Goal: Information Seeking & Learning: Learn about a topic

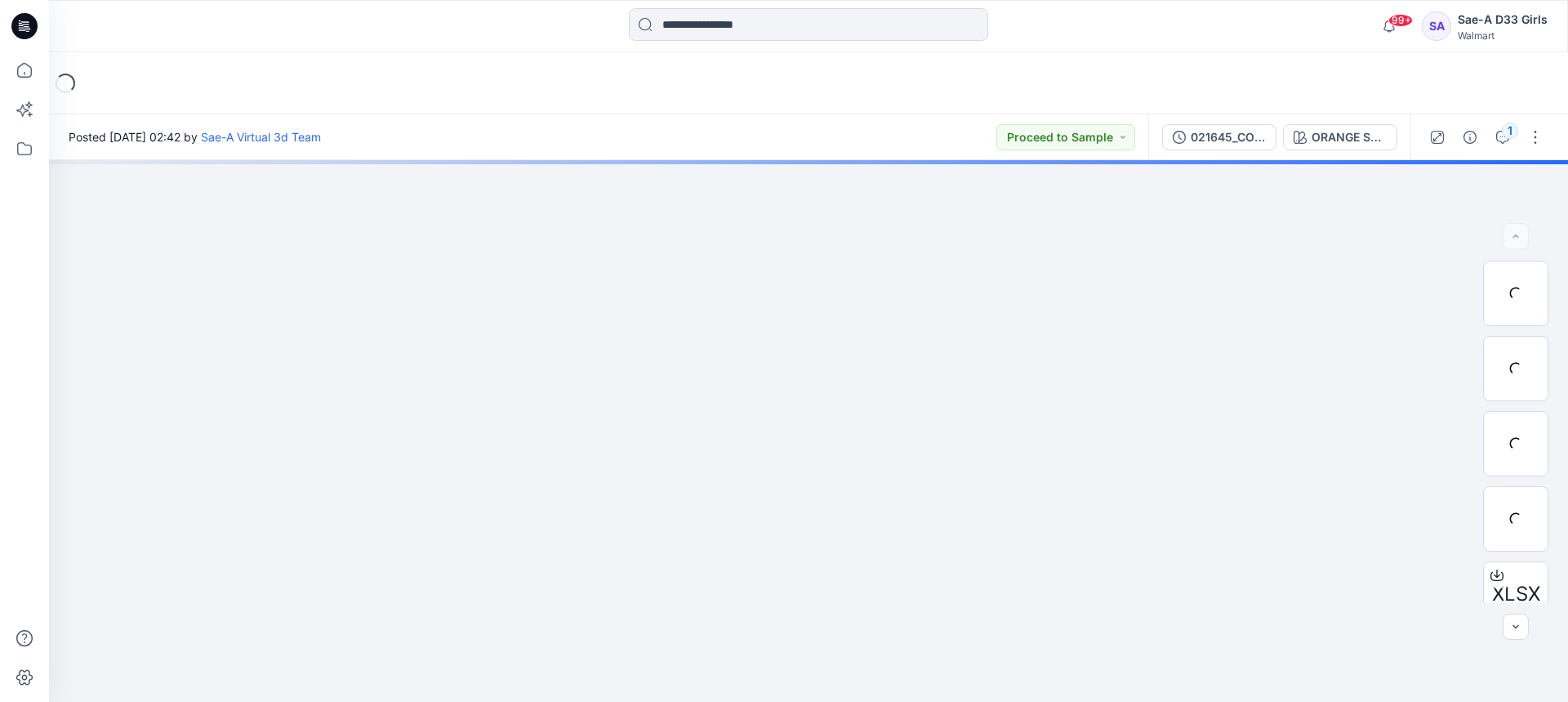
click at [34, 26] on icon at bounding box center [24, 25] width 26 height 26
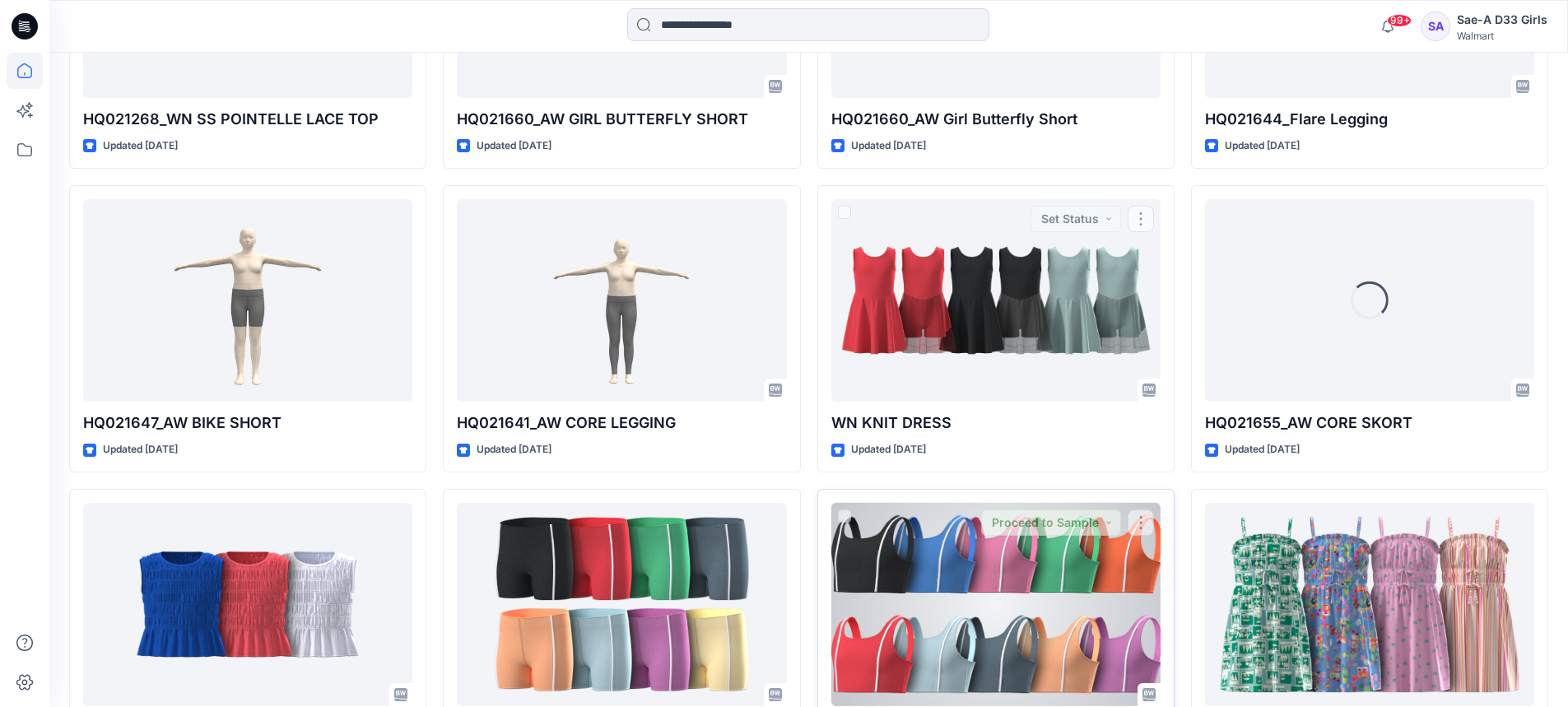
scroll to position [4479, 0]
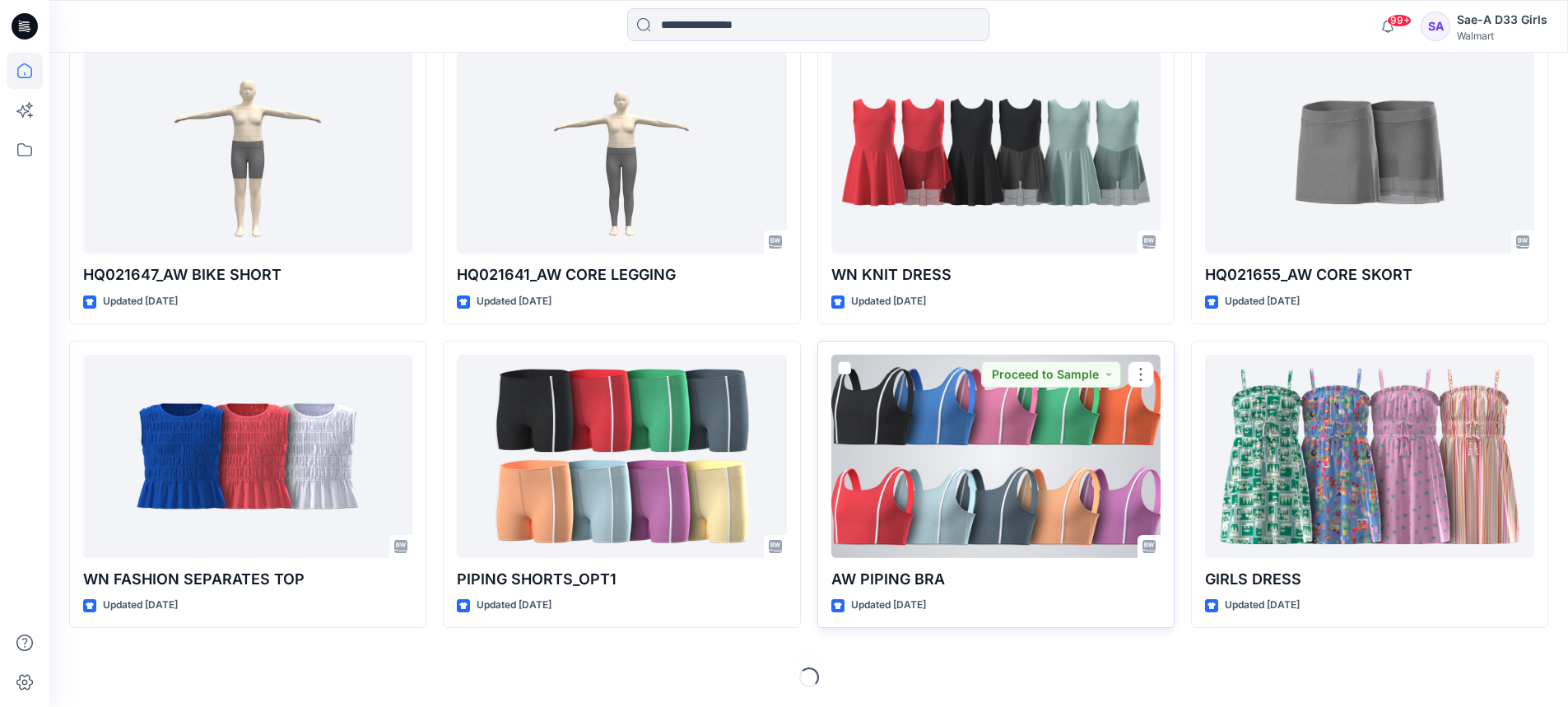
click at [993, 464] on div at bounding box center [996, 456] width 329 height 203
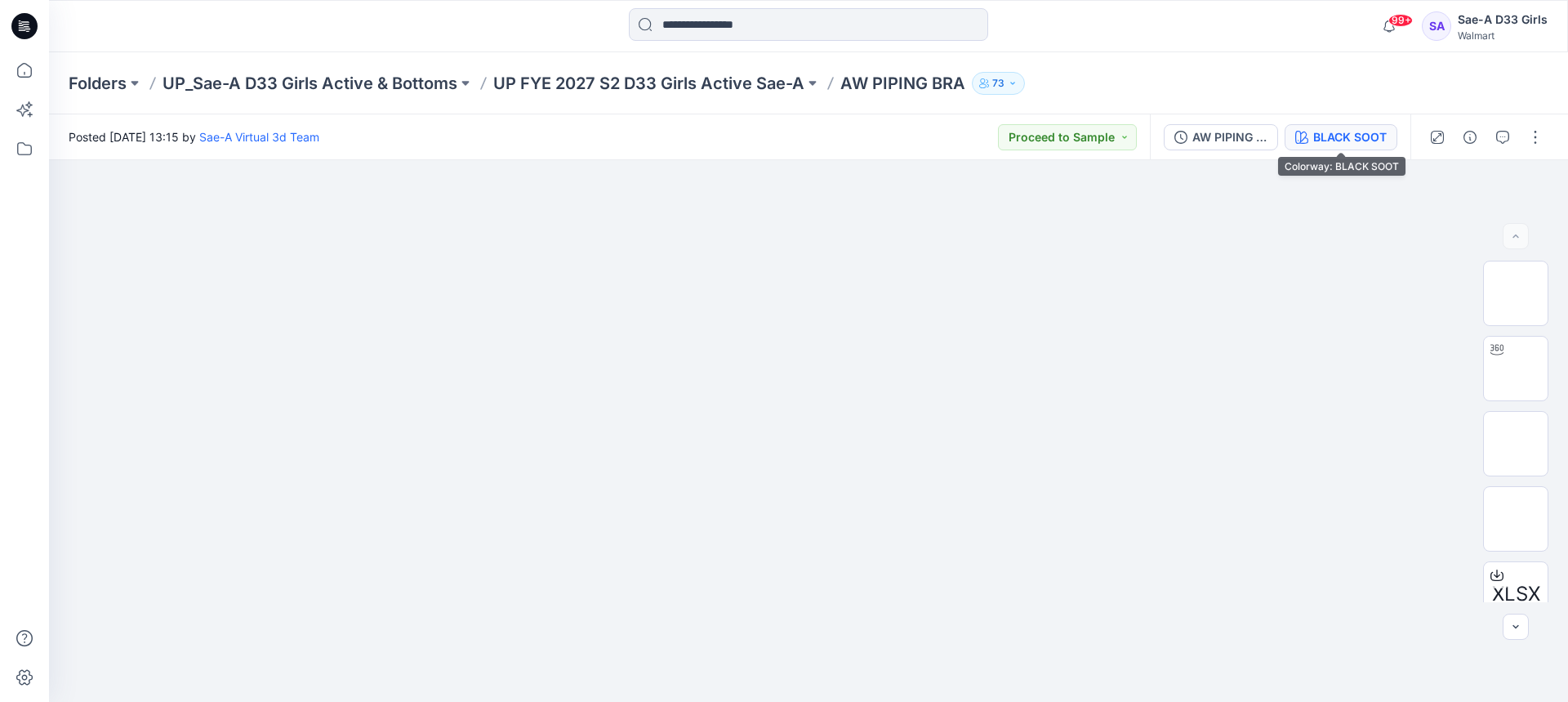
click at [1333, 130] on div "BLACK SOOT" at bounding box center [1350, 138] width 73 height 18
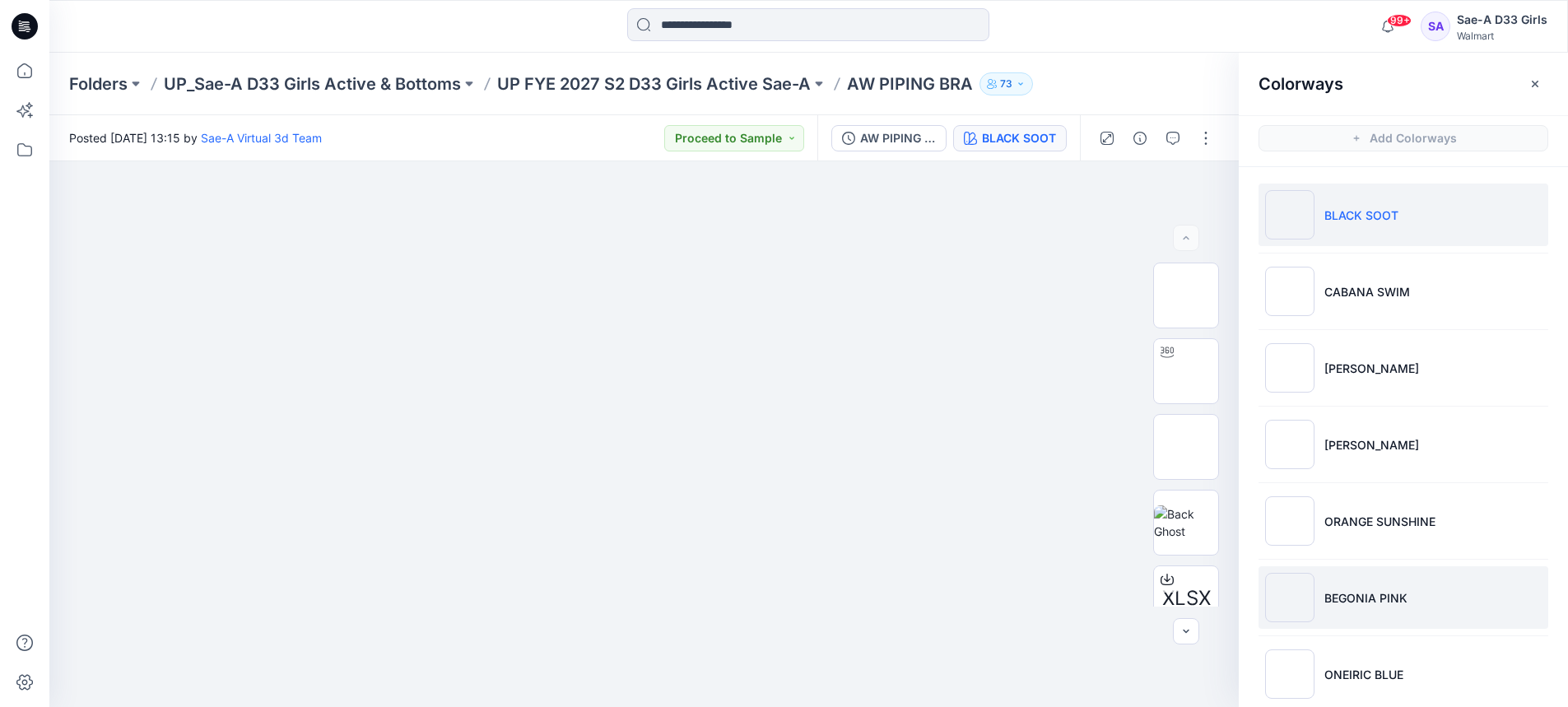
click at [1358, 585] on li "BEGONIA PINK" at bounding box center [1403, 597] width 289 height 63
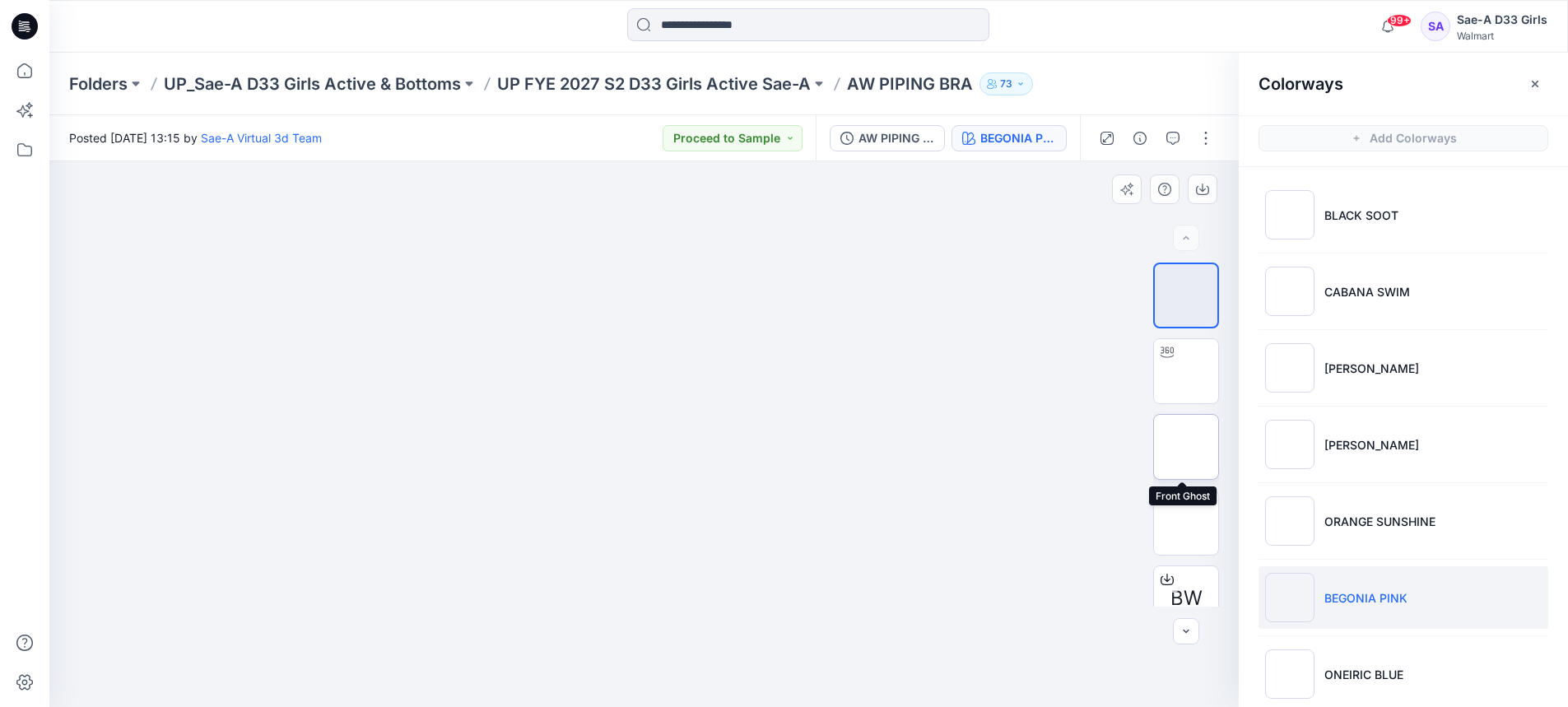
click at [1186, 447] on img at bounding box center [1186, 447] width 0 height 0
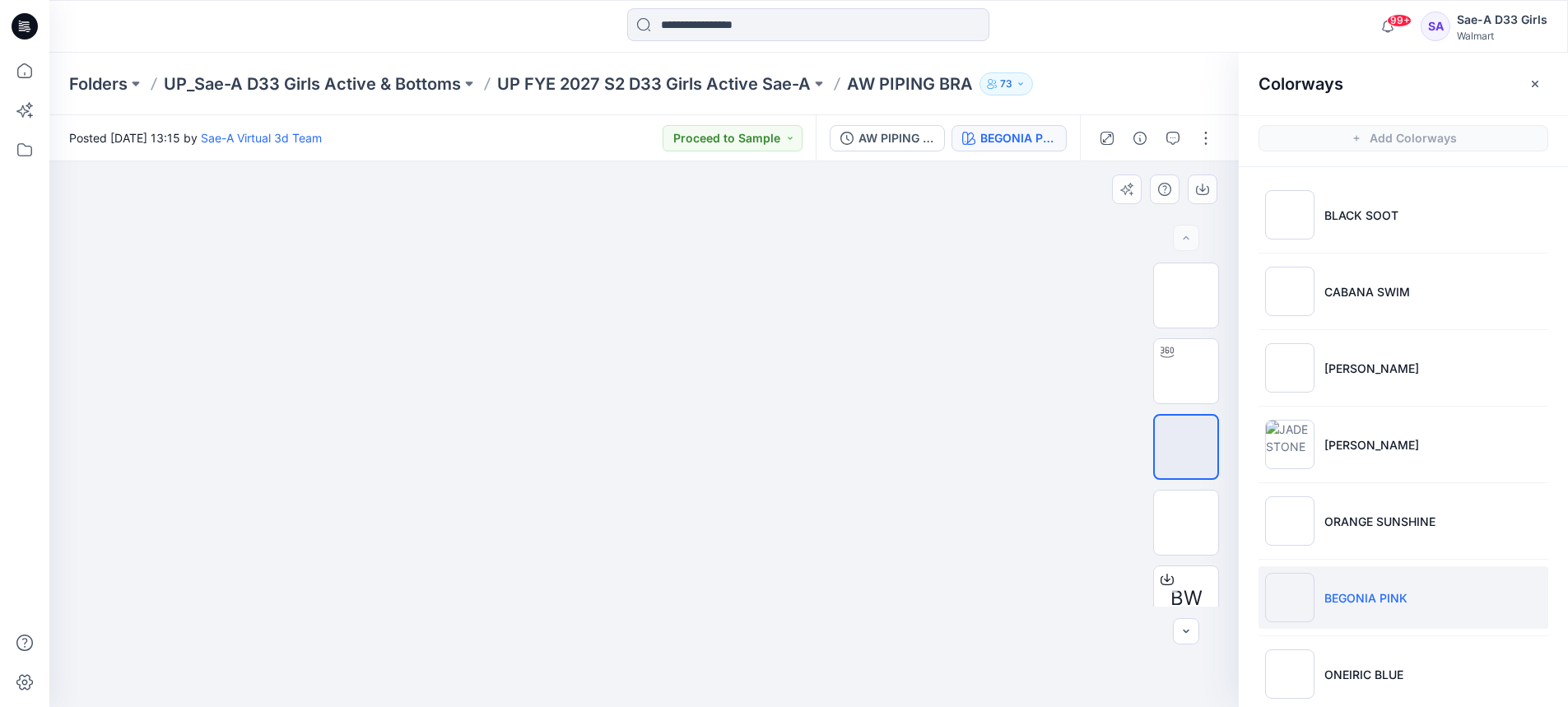
click at [1075, 487] on div at bounding box center [643, 434] width 1189 height 546
click at [1186, 523] on img at bounding box center [1186, 523] width 0 height 0
